Goal: Information Seeking & Learning: Learn about a topic

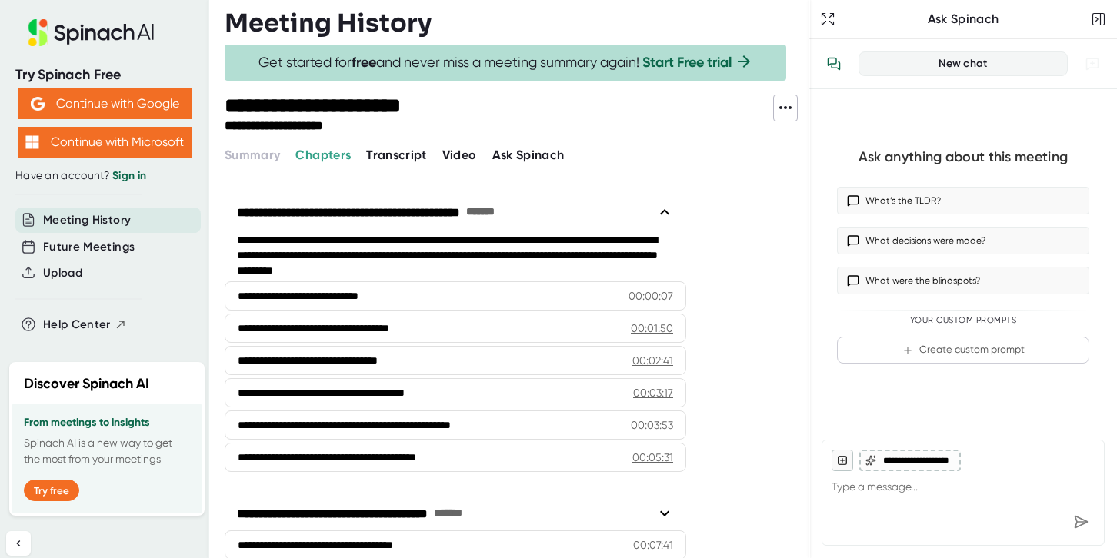
click at [799, 102] on div "**********" at bounding box center [517, 115] width 584 height 40
click at [786, 103] on icon at bounding box center [785, 107] width 18 height 18
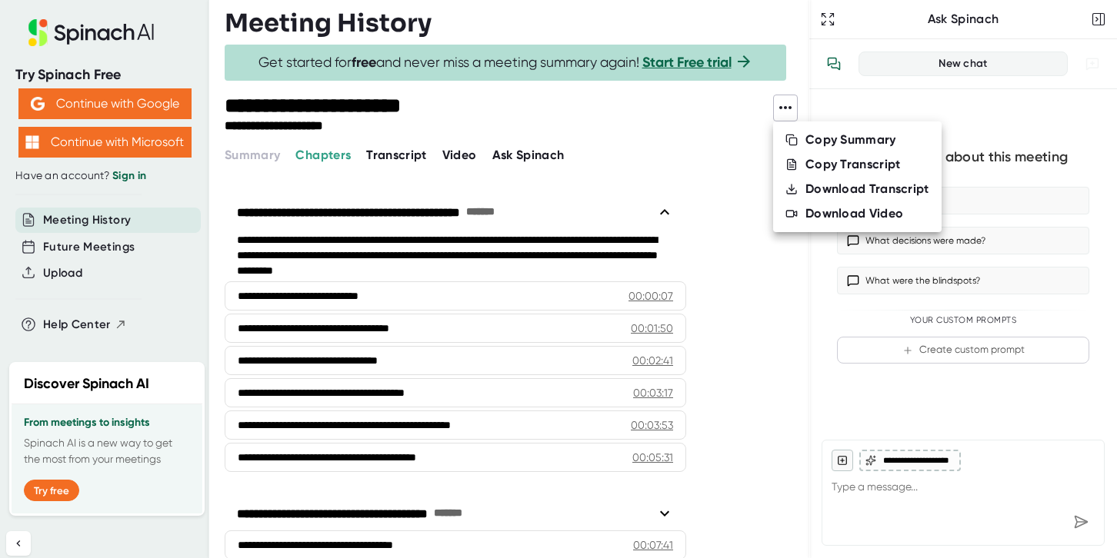
click at [733, 142] on div at bounding box center [558, 279] width 1117 height 558
